Goal: Task Accomplishment & Management: Manage account settings

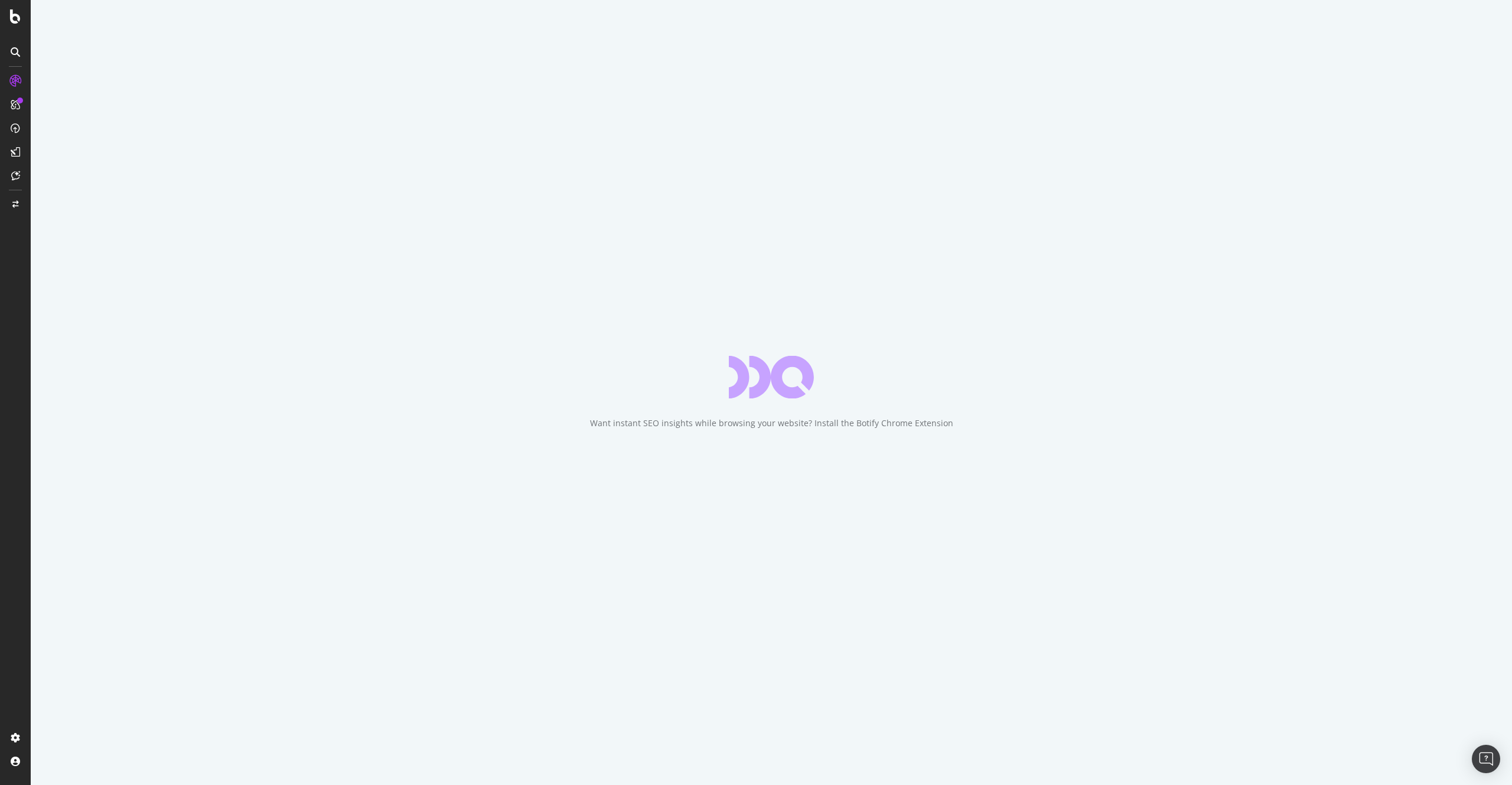
click at [37, 7] on div "Want instant SEO insights while browsing your website? Install the Botify Chrom…" at bounding box center [771, 392] width 1481 height 785
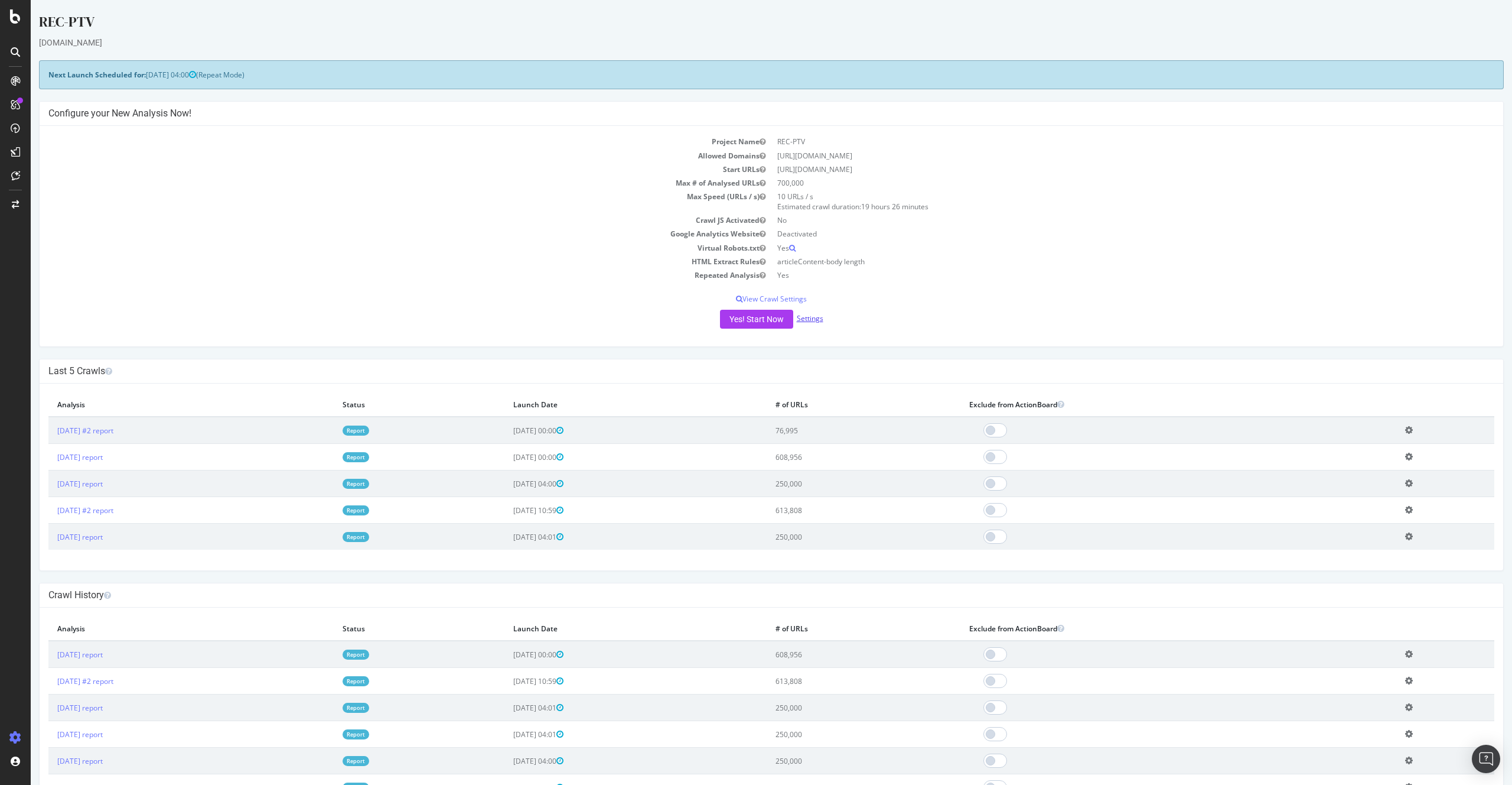
click at [809, 318] on link "Settings" at bounding box center [809, 318] width 27 height 10
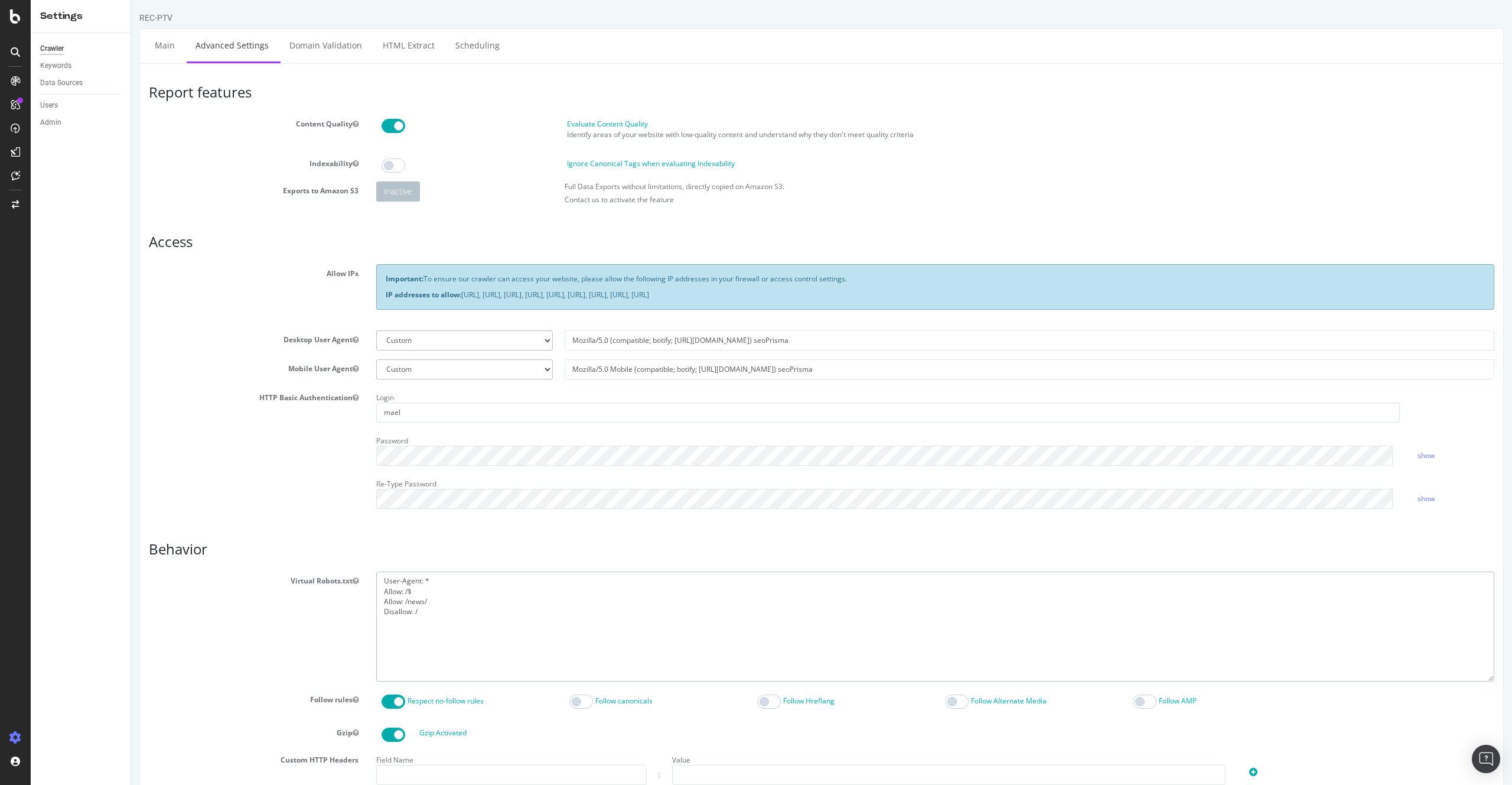
click at [453, 609] on textarea "User-Agent: * Allow: /$ Allow: /news/ Disallow: /" at bounding box center [935, 626] width 1118 height 109
drag, startPoint x: 443, startPoint y: 623, endPoint x: 297, endPoint y: 552, distance: 162.3
click at [300, 556] on article "Behavior Virtual Robots.txt User-Agent: * Allow: /$ Allow: /news/ Disallow: / F…" at bounding box center [822, 751] width 1346 height 421
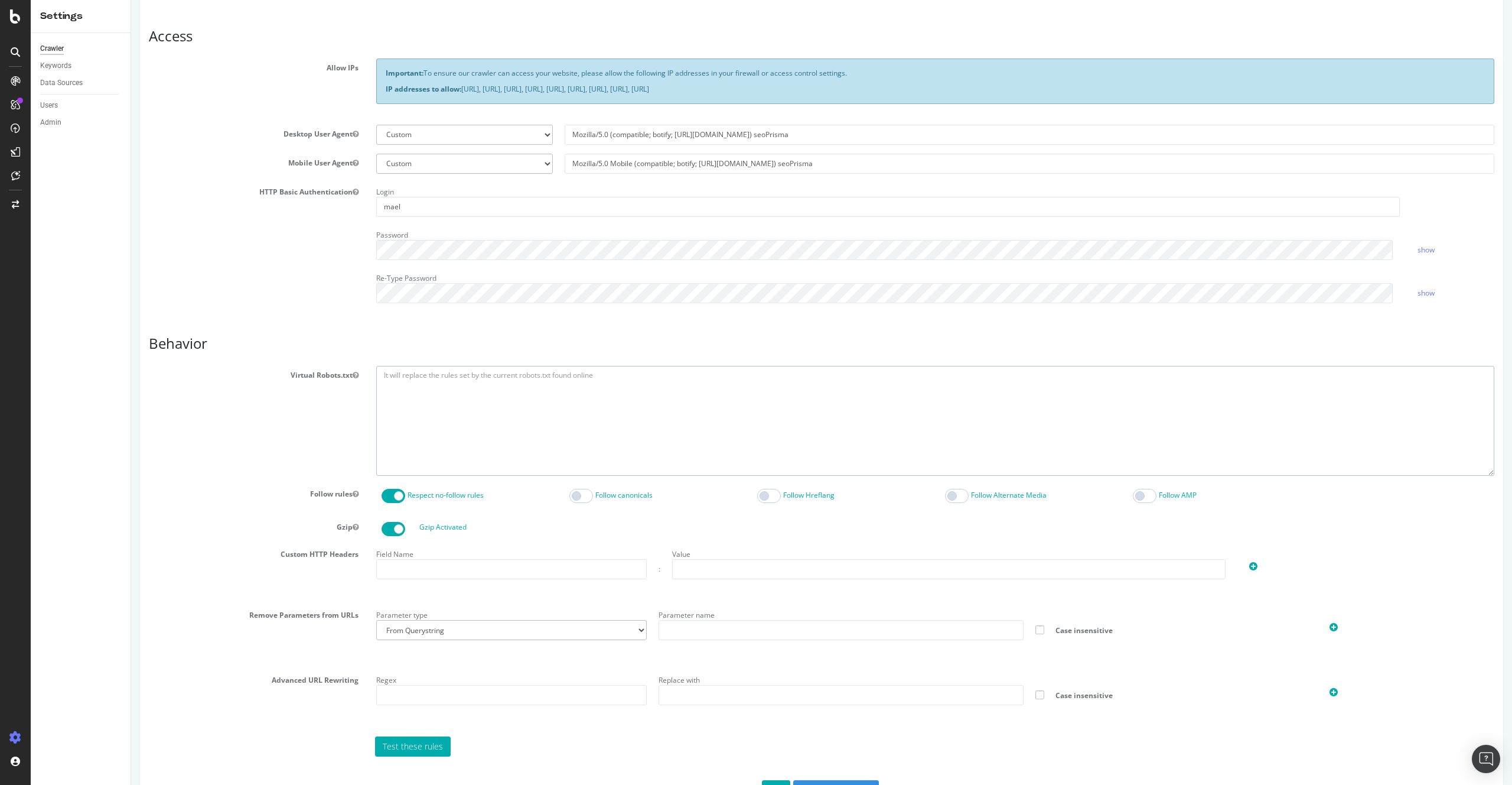
scroll to position [249, 0]
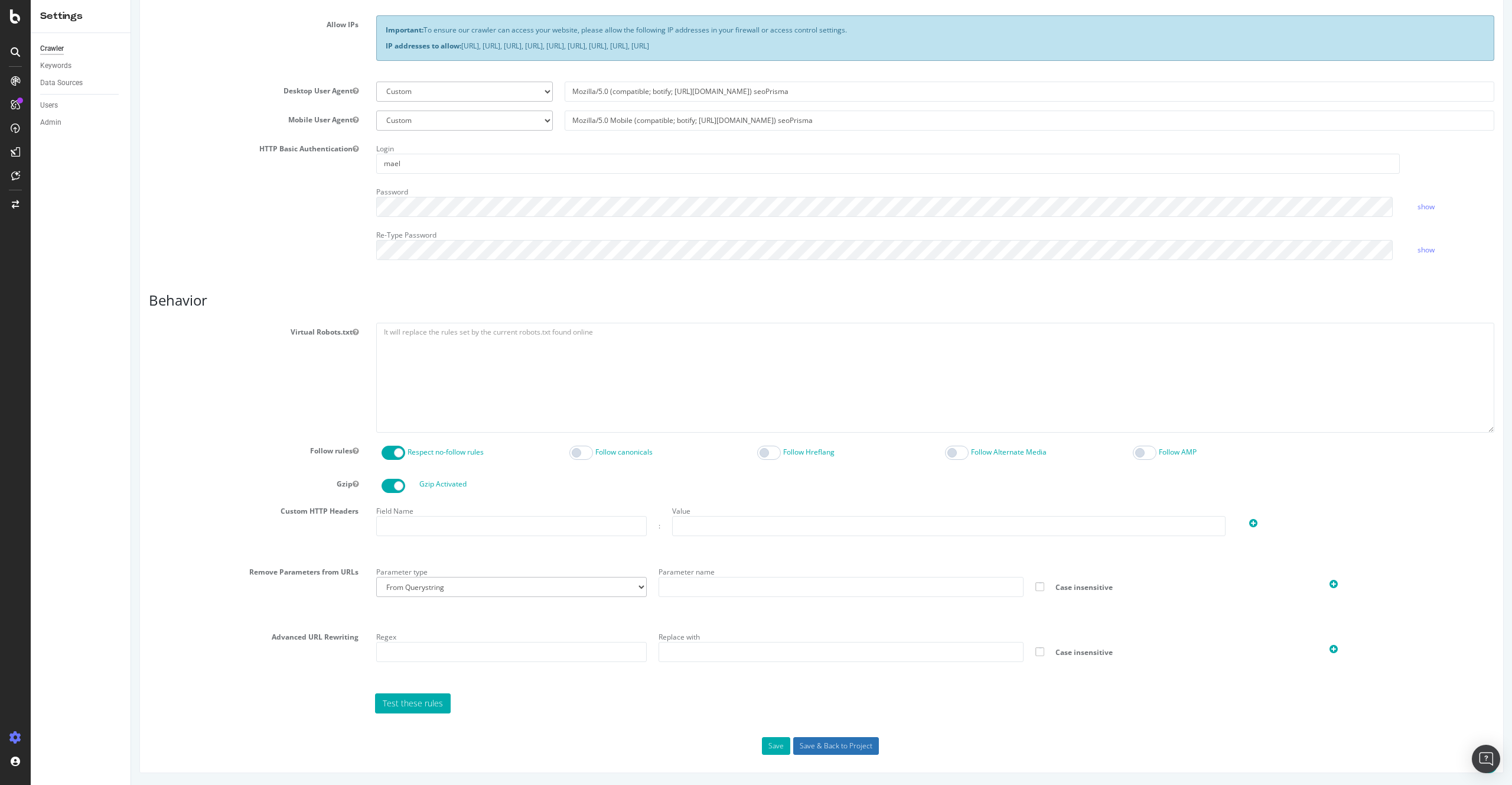
click at [858, 738] on input "Save & Back to Project" at bounding box center [836, 746] width 86 height 18
